Goal: Task Accomplishment & Management: Manage account settings

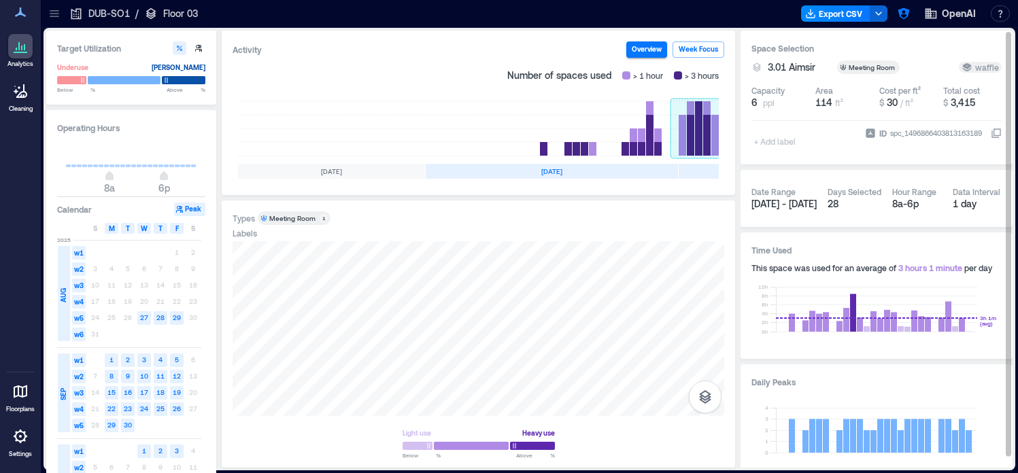
scroll to position [0, 254]
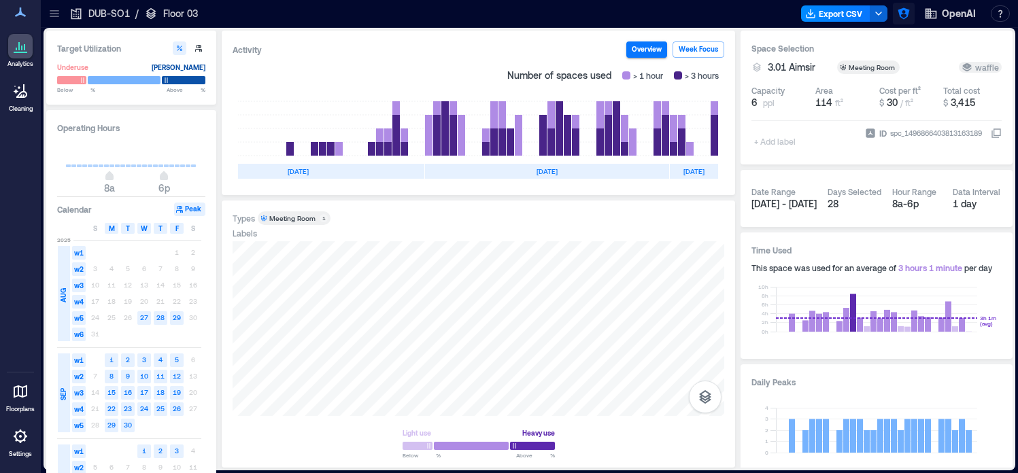
click at [902, 16] on icon "button" at bounding box center [904, 14] width 14 height 14
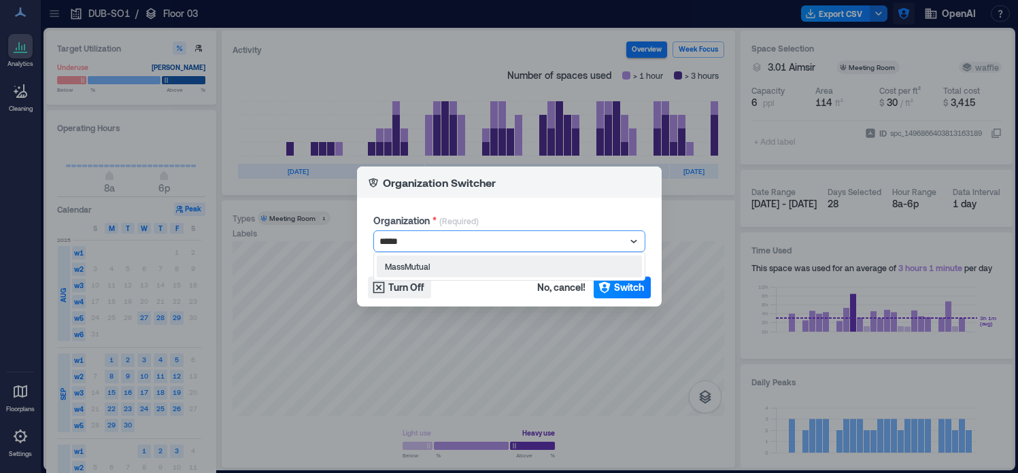
type input "******"
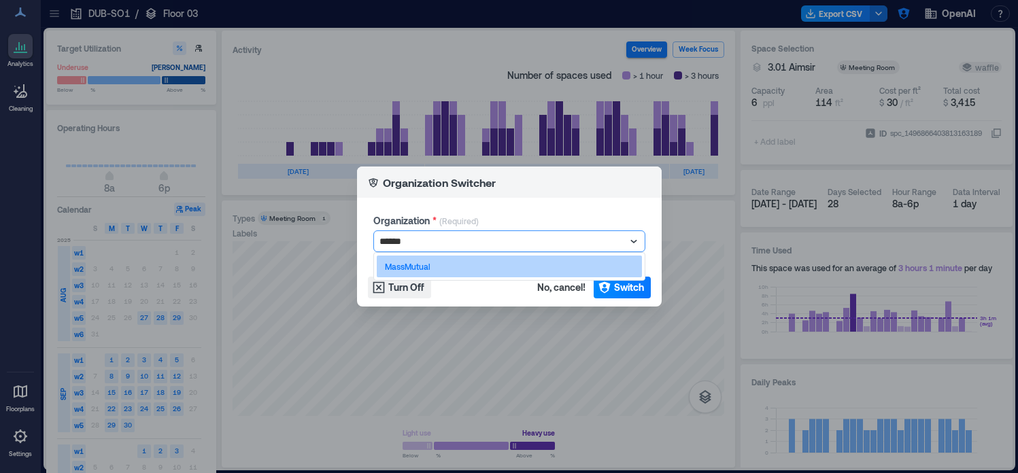
click at [567, 260] on div "MassMutual" at bounding box center [509, 267] width 265 height 22
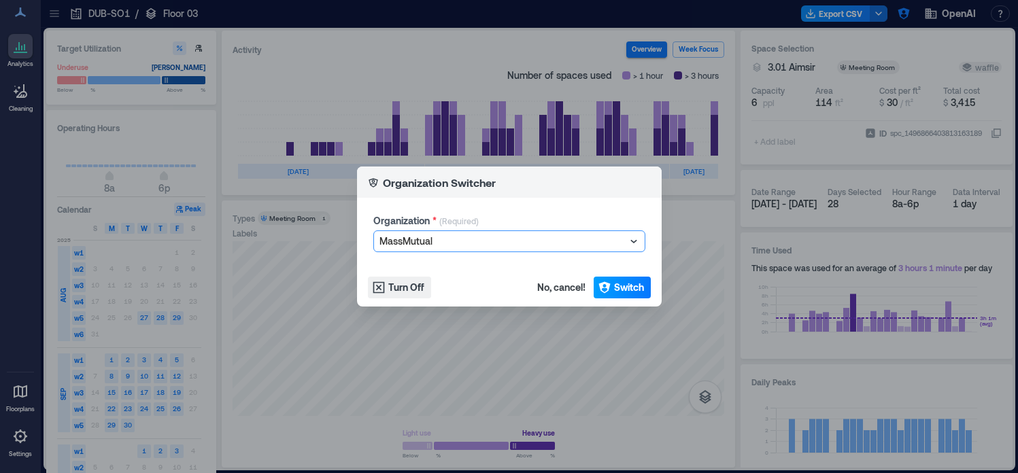
click at [614, 286] on span "Switch" at bounding box center [629, 288] width 30 height 14
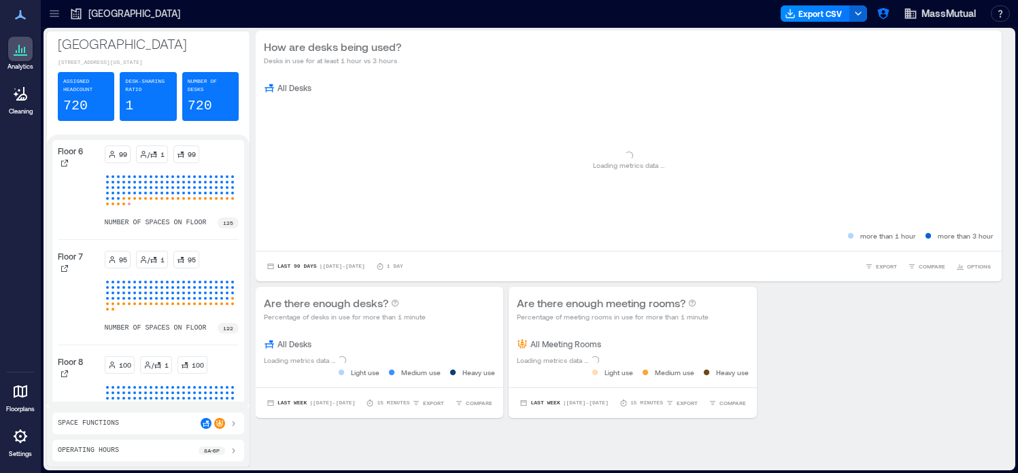
click at [21, 447] on div at bounding box center [20, 436] width 24 height 24
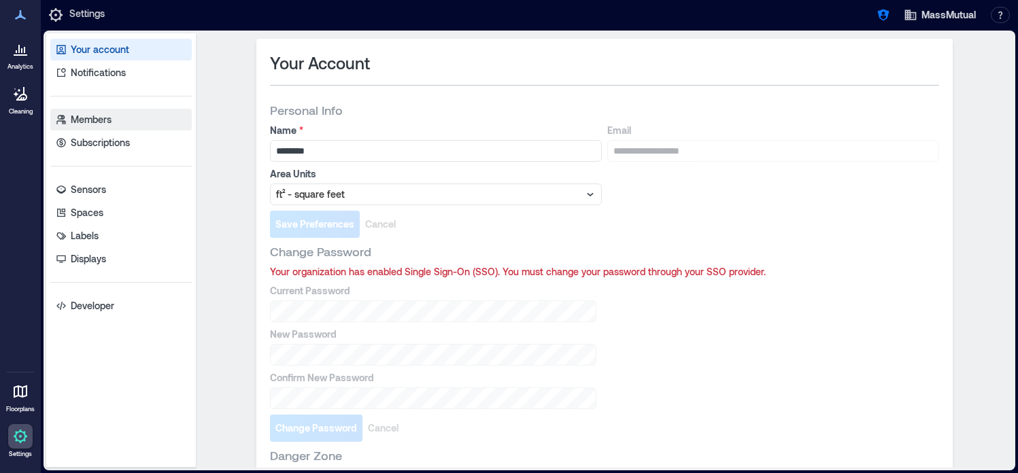
click at [86, 125] on p "Members" at bounding box center [91, 120] width 41 height 14
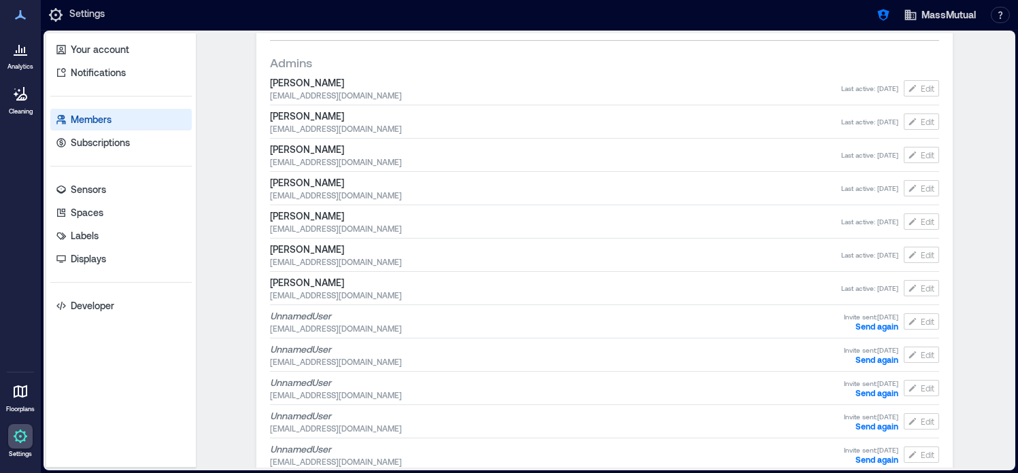
scroll to position [286, 0]
click at [878, 9] on icon "button" at bounding box center [884, 15] width 14 height 14
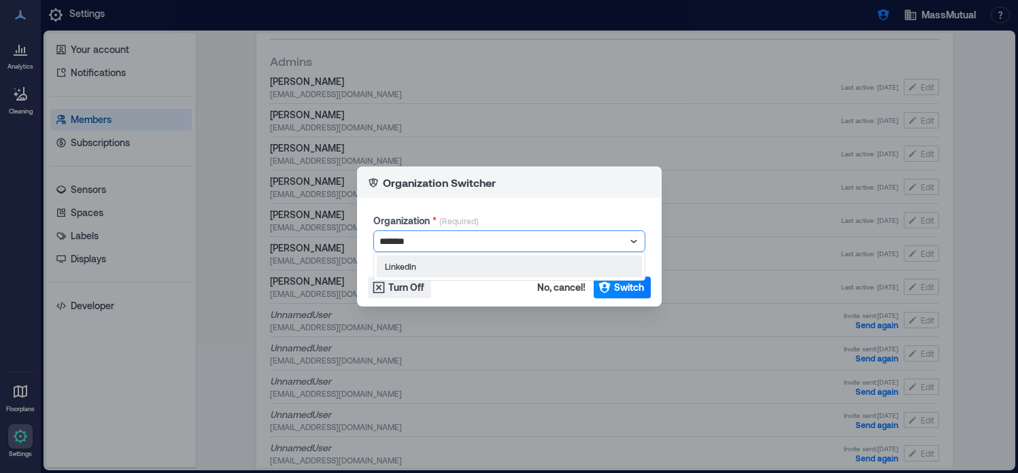
type input "********"
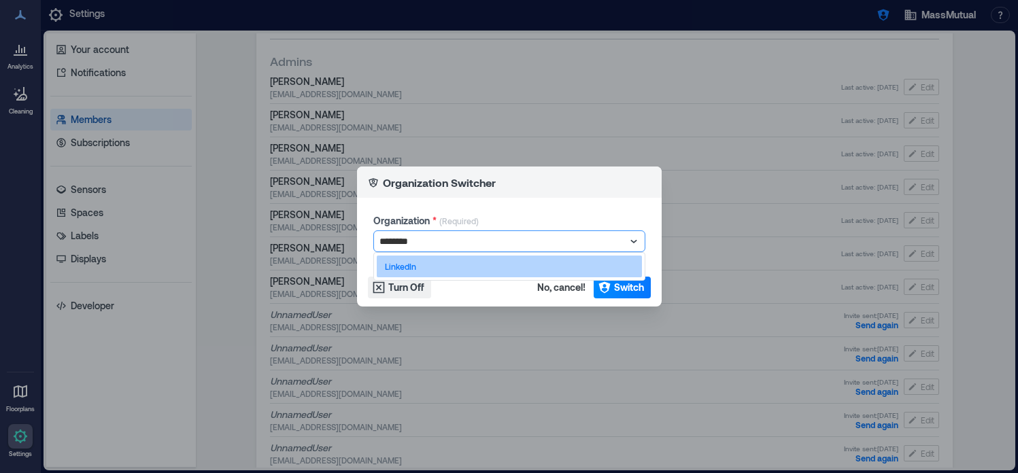
click at [523, 267] on div "LinkedIn" at bounding box center [509, 267] width 265 height 22
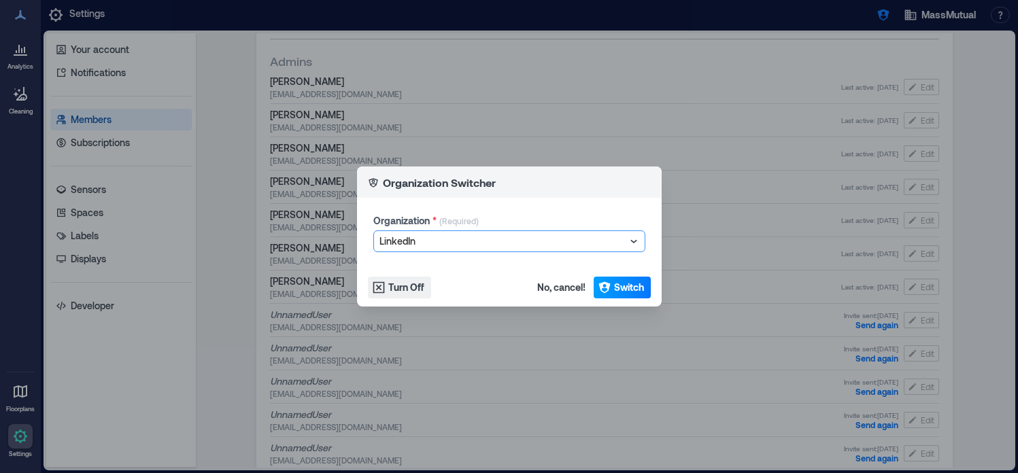
click at [621, 291] on span "Switch" at bounding box center [629, 288] width 30 height 14
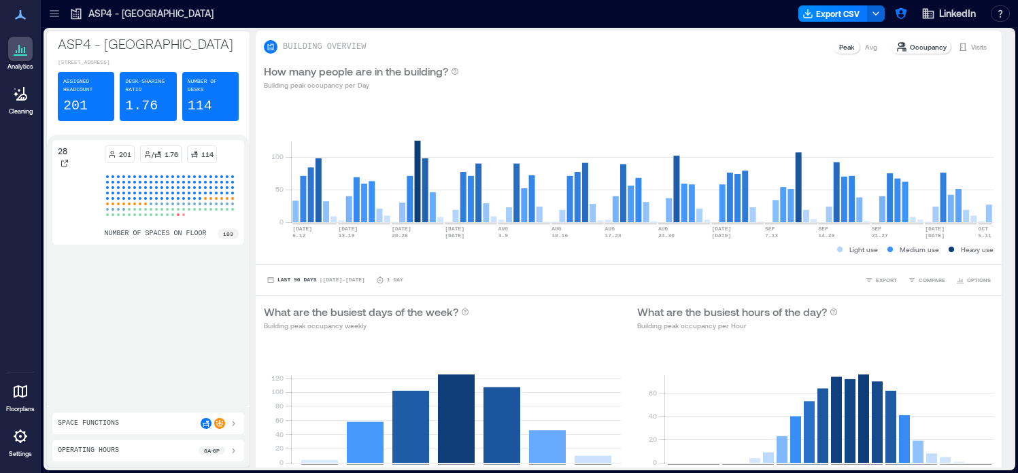
click at [27, 389] on icon at bounding box center [20, 392] width 16 height 16
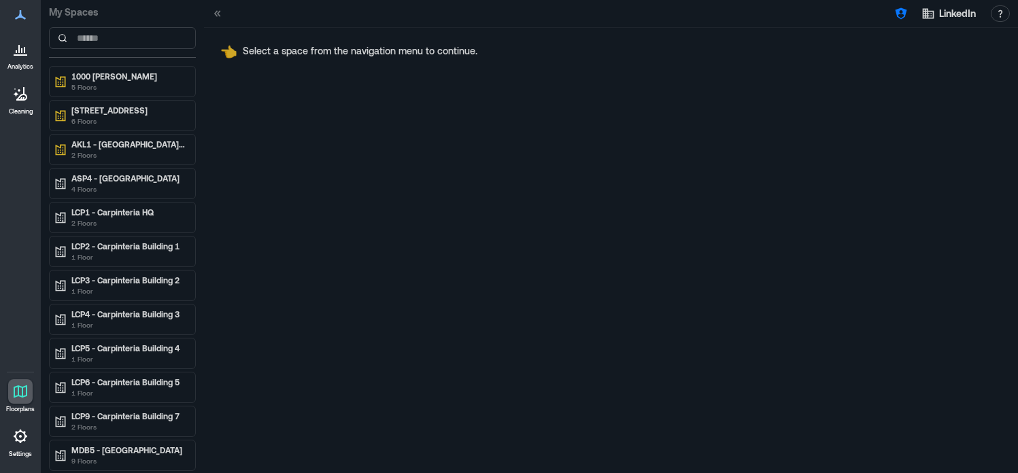
click at [20, 436] on icon at bounding box center [20, 436] width 3 height 3
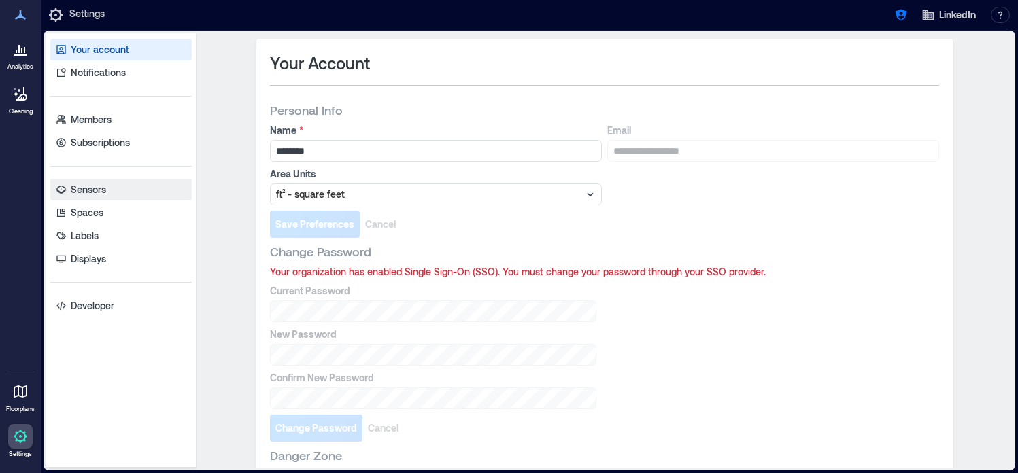
click at [113, 198] on link "Sensors" at bounding box center [120, 190] width 141 height 22
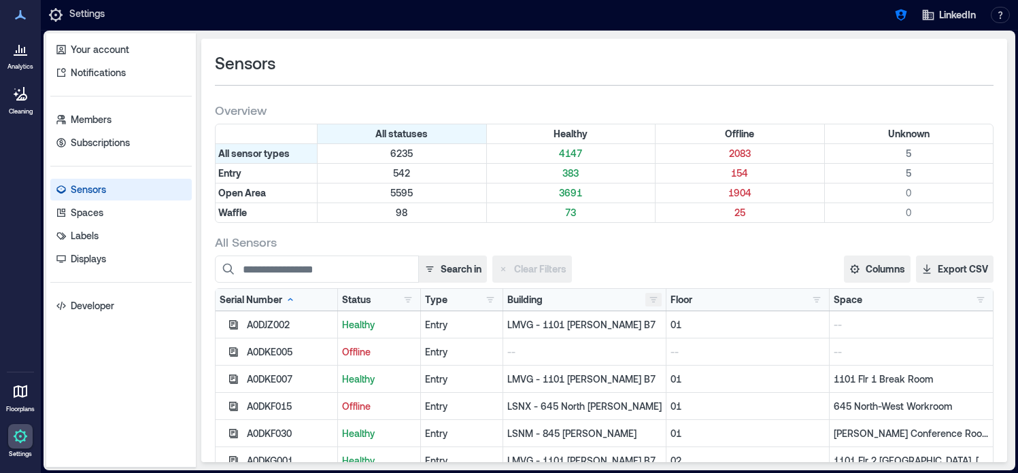
click at [658, 304] on button "button" at bounding box center [653, 300] width 16 height 14
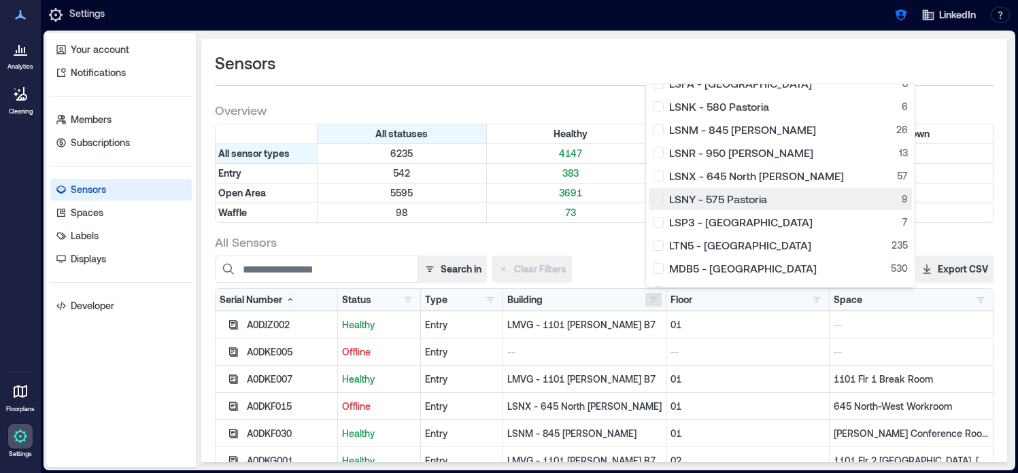
scroll to position [417, 0]
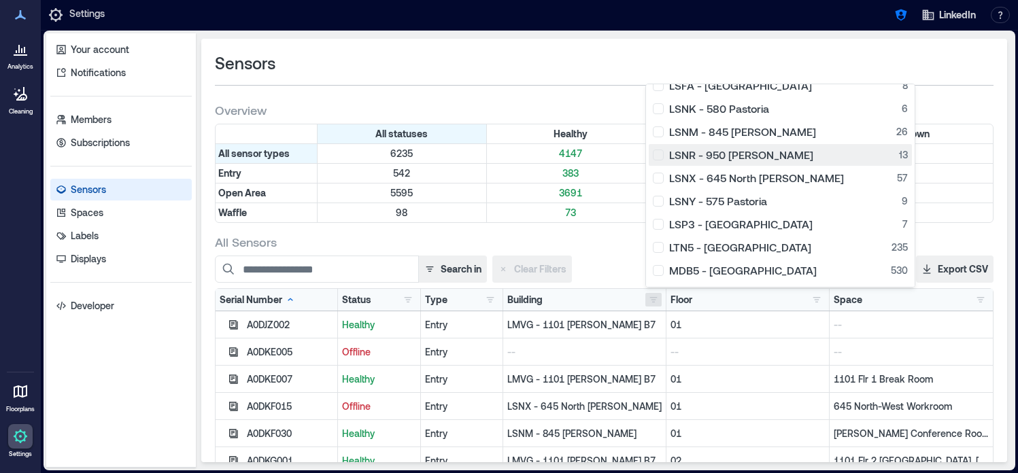
click at [651, 157] on button "LSNR - 950 Maude 13" at bounding box center [780, 155] width 263 height 22
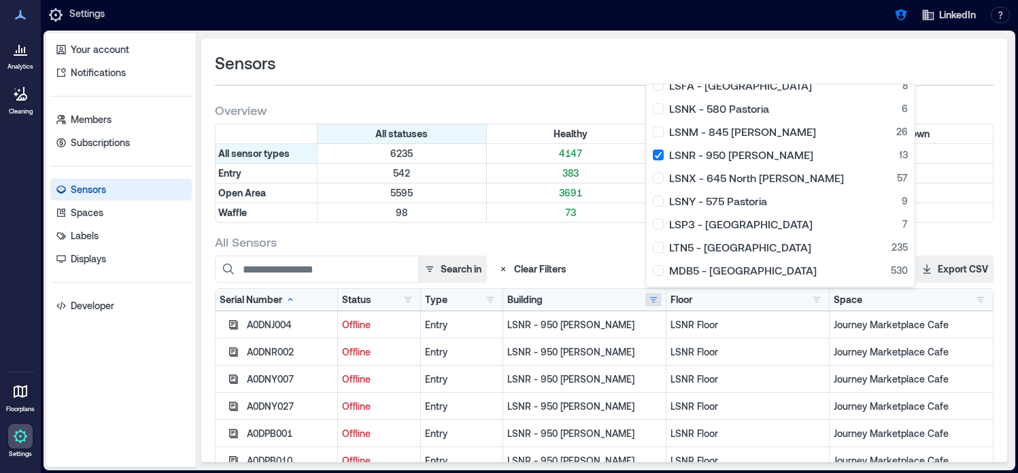
click at [598, 265] on div "Search in Clear Filters" at bounding box center [487, 269] width 544 height 27
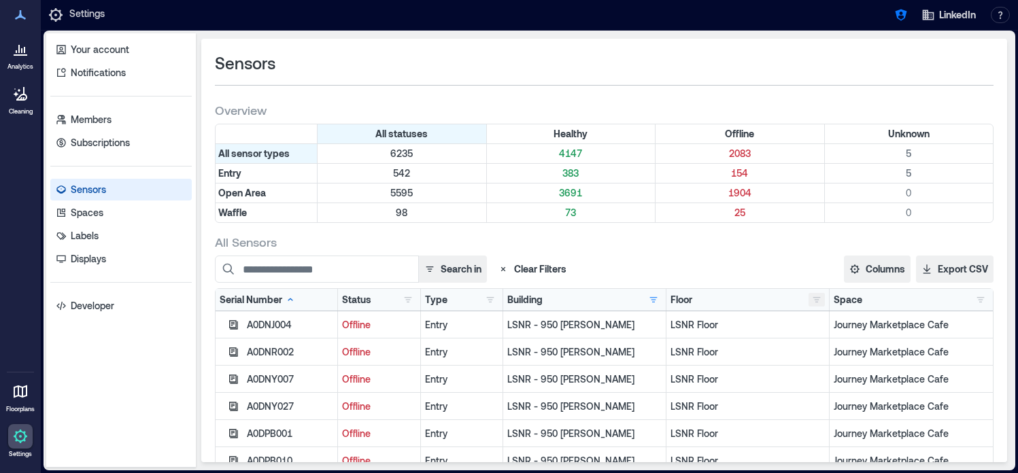
click at [818, 299] on button "button" at bounding box center [817, 300] width 16 height 14
click at [750, 252] on div "All Sensors Search in Clear Filters Columns Serial Number Status Type Building …" at bounding box center [604, 443] width 779 height 418
click at [897, 16] on icon "button" at bounding box center [901, 16] width 12 height 12
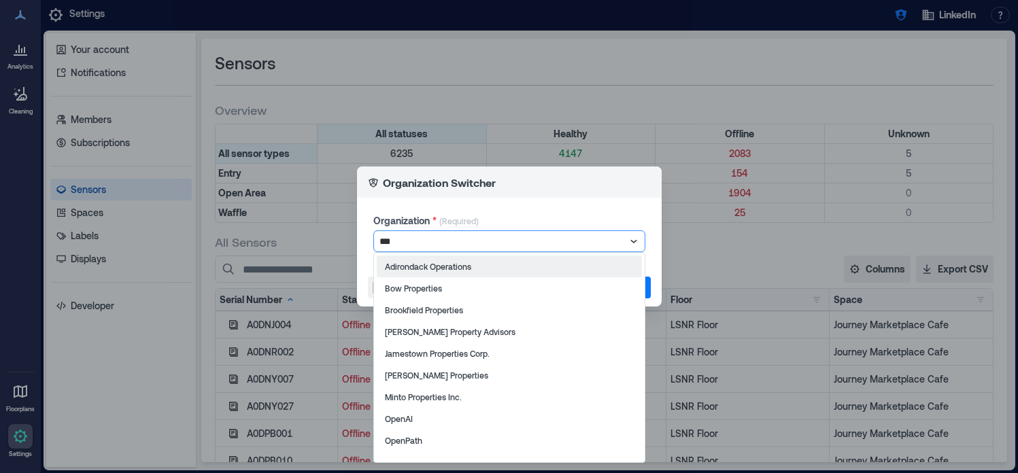
type input "****"
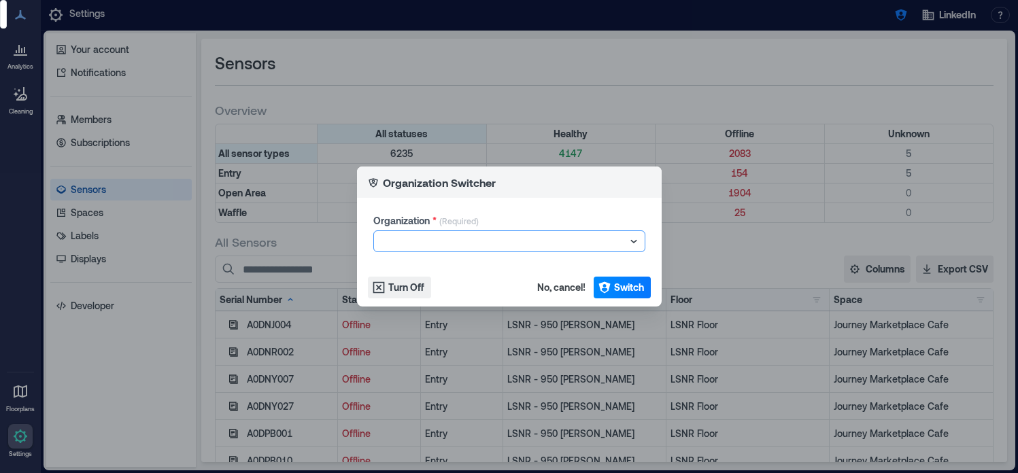
click at [469, 244] on div at bounding box center [502, 241] width 246 height 16
click at [444, 238] on div at bounding box center [502, 241] width 246 height 16
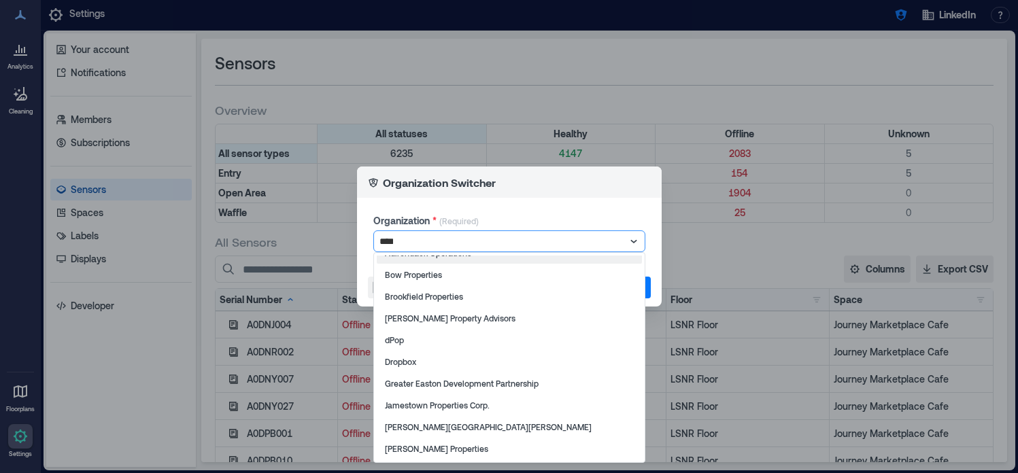
scroll to position [0, 0]
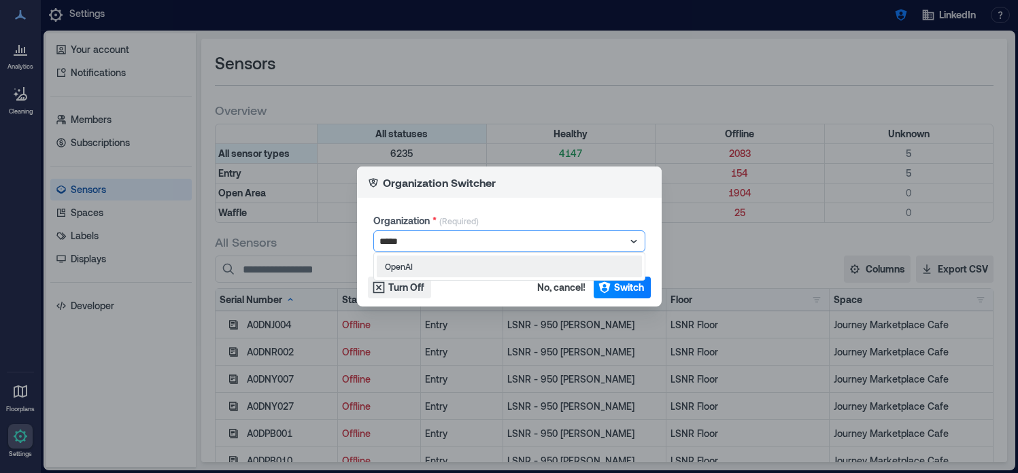
type input "******"
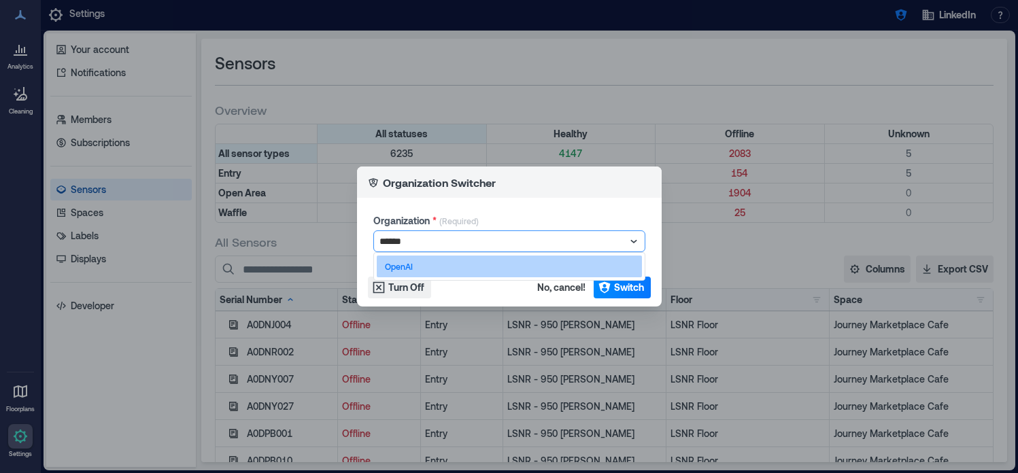
click at [431, 266] on div "OpenAI" at bounding box center [509, 267] width 265 height 22
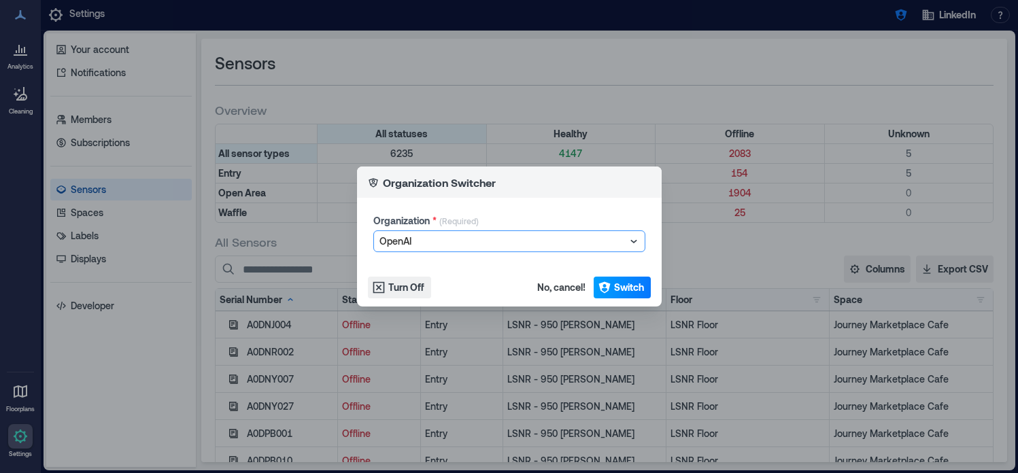
click at [605, 294] on icon "button" at bounding box center [605, 288] width 14 height 14
